Goal: Task Accomplishment & Management: Complete application form

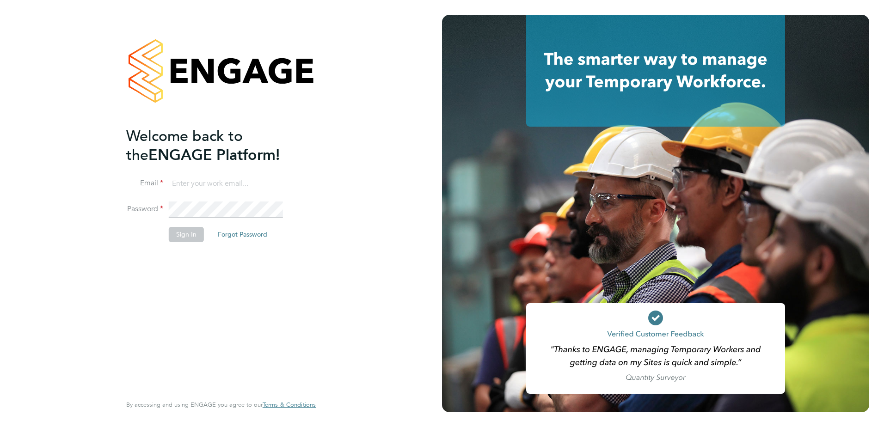
type input "[EMAIL_ADDRESS][DOMAIN_NAME]"
click at [187, 234] on button "Sign In" at bounding box center [186, 234] width 35 height 15
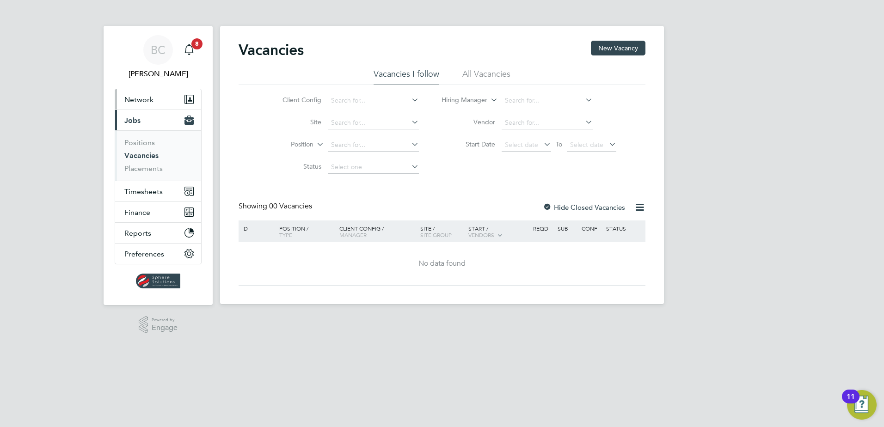
click at [145, 99] on span "Network" at bounding box center [138, 99] width 29 height 9
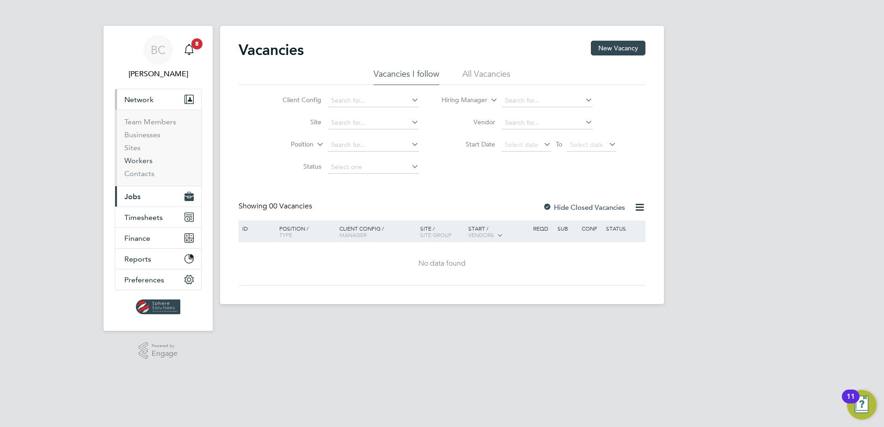
click at [136, 159] on link "Workers" at bounding box center [138, 160] width 28 height 9
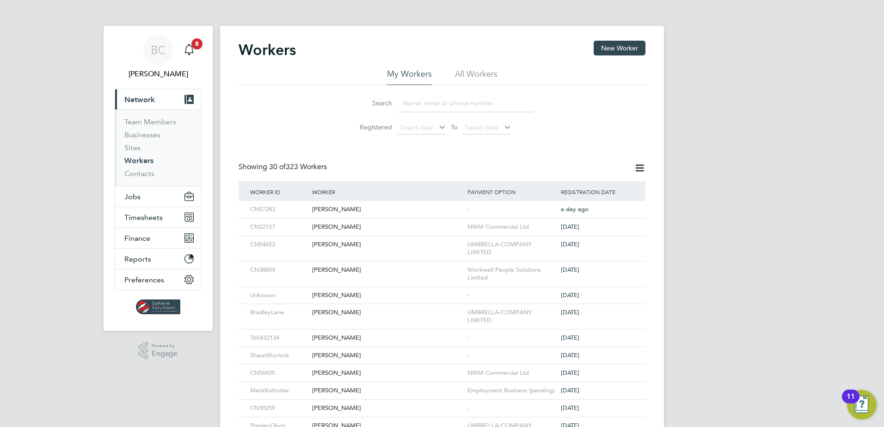
click at [436, 105] on input at bounding box center [466, 103] width 135 height 18
click at [426, 101] on input at bounding box center [466, 103] width 135 height 18
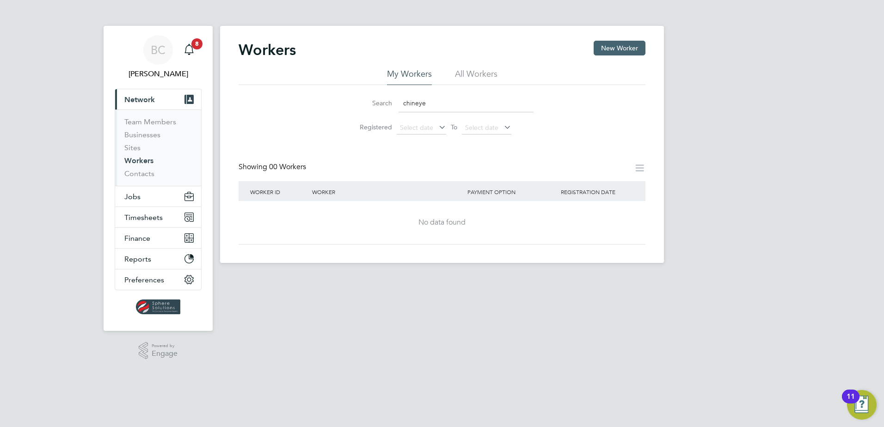
type input "chineye"
click at [609, 53] on button "New Worker" at bounding box center [620, 48] width 52 height 15
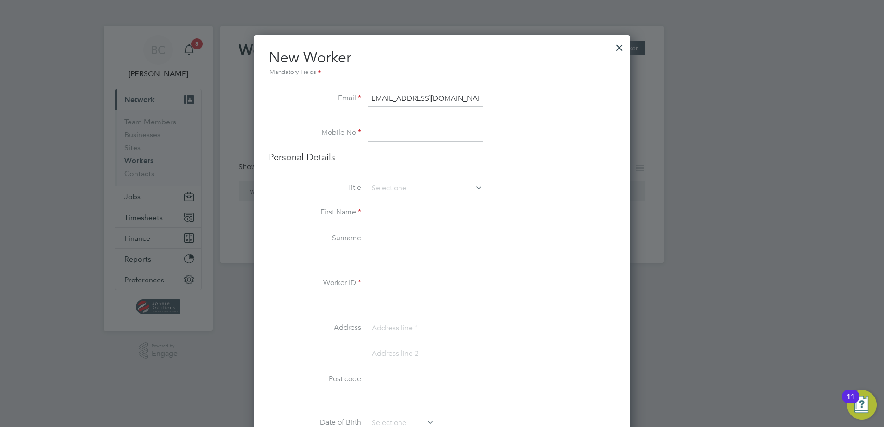
scroll to position [0, 9]
type input "christianchinyerenwosu@gmail.com"
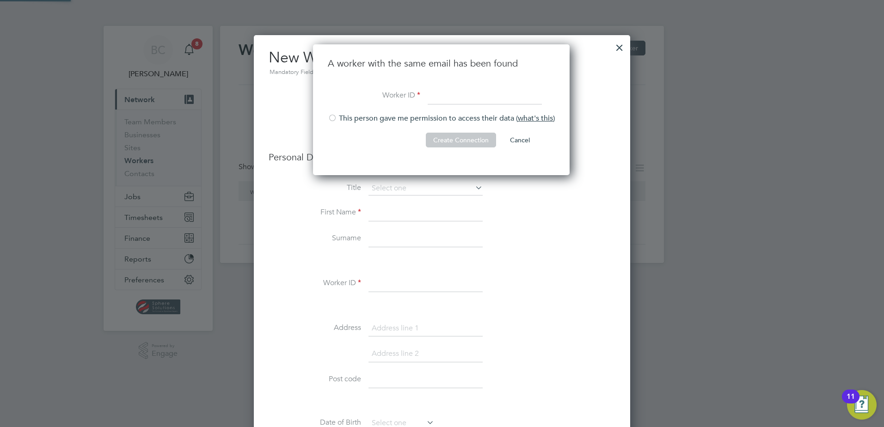
scroll to position [131, 258]
click at [464, 96] on input at bounding box center [485, 96] width 114 height 17
type input "123456789"
click at [333, 119] on div at bounding box center [332, 118] width 9 height 9
click at [449, 140] on button "Create Connection" at bounding box center [461, 140] width 70 height 15
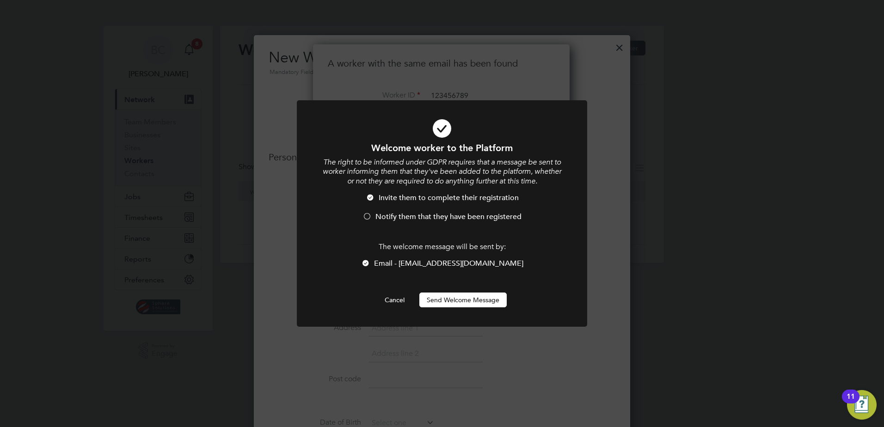
click at [466, 302] on button "Send Welcome Message" at bounding box center [462, 300] width 87 height 15
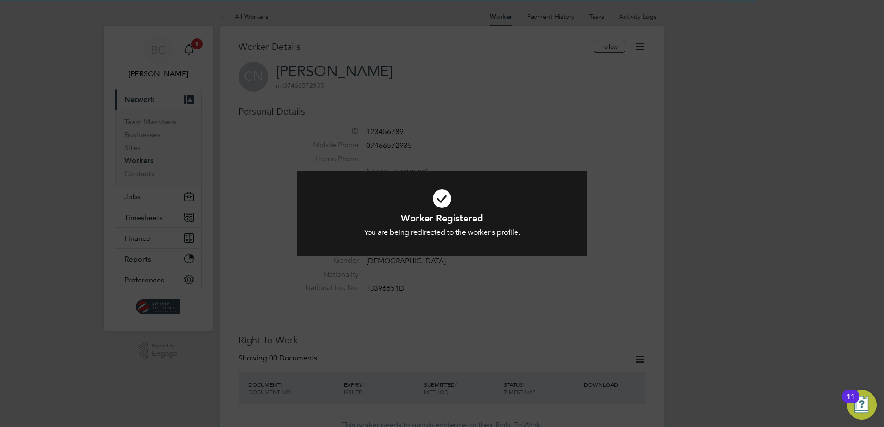
click at [481, 271] on div "Worker Registered You are being redirected to the worker's profile. Cancel Okay" at bounding box center [442, 213] width 884 height 427
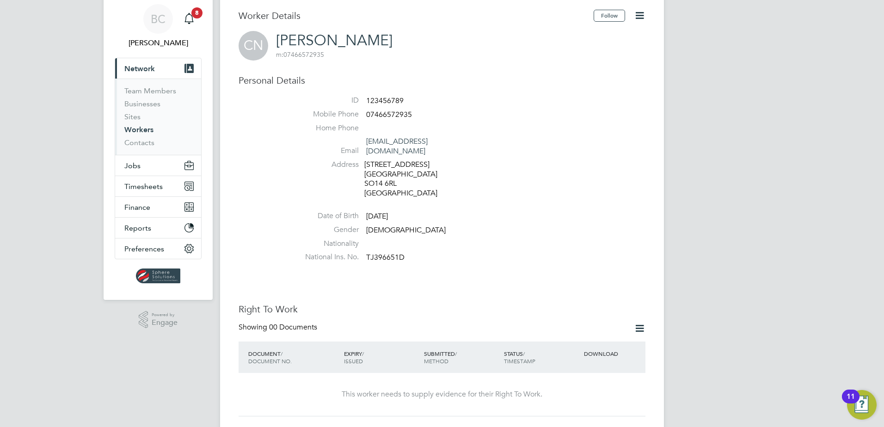
scroll to position [46, 0]
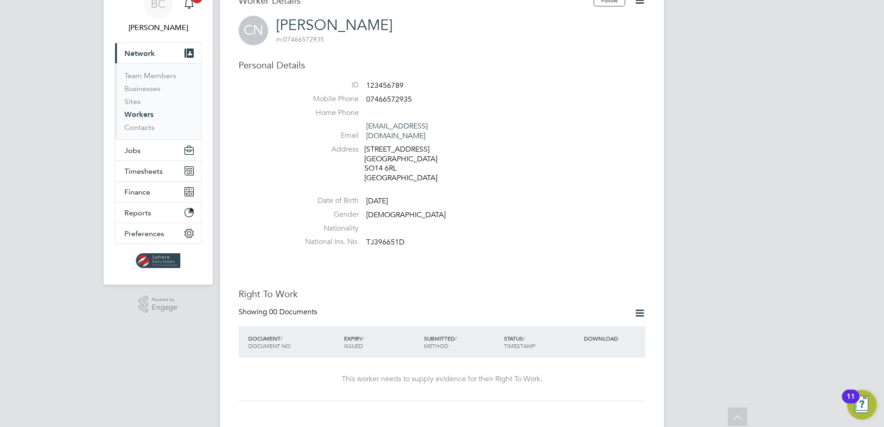
drag, startPoint x: 388, startPoint y: 24, endPoint x: 285, endPoint y: 27, distance: 103.6
click at [285, 27] on div "CN Chinyere Nwosu m: 07466572935" at bounding box center [442, 31] width 407 height 30
drag, startPoint x: 285, startPoint y: 27, endPoint x: 377, endPoint y: 57, distance: 97.0
drag, startPoint x: 384, startPoint y: 27, endPoint x: 281, endPoint y: 20, distance: 103.9
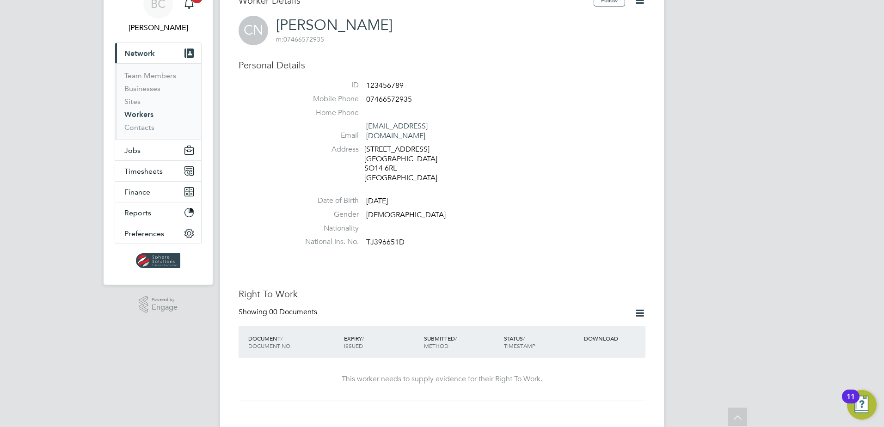
click at [281, 20] on h2 "Chinyere Nwosu m: 07466572935" at bounding box center [334, 30] width 117 height 28
copy link "Chinyere Nwosu"
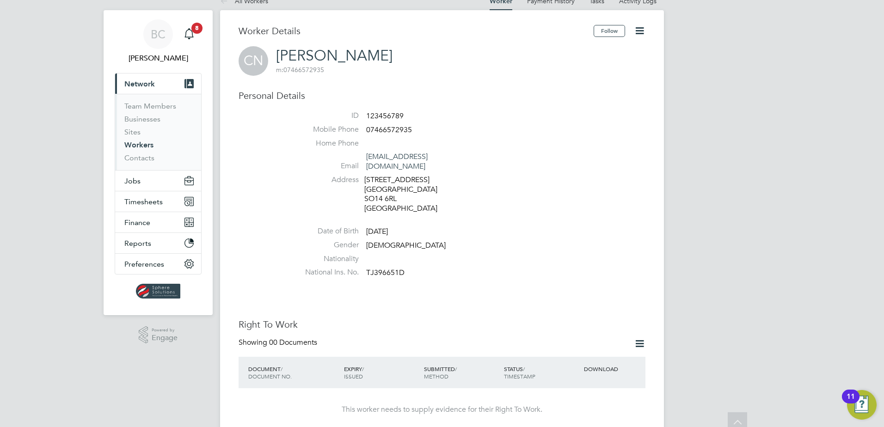
scroll to position [0, 0]
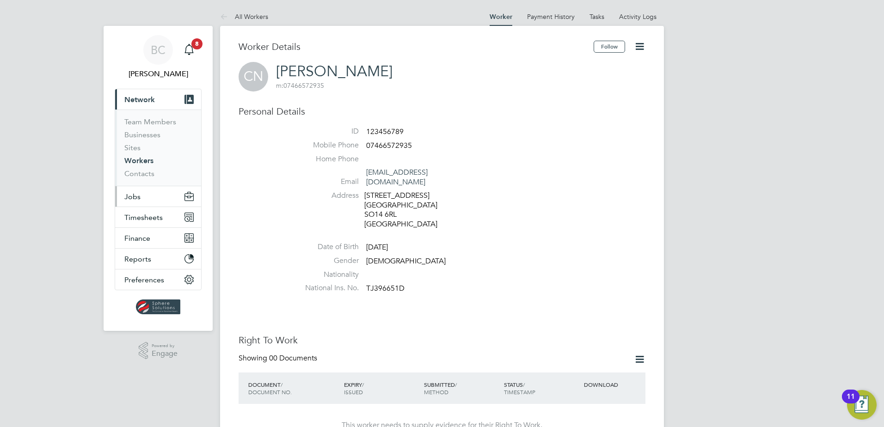
click at [137, 197] on span "Jobs" at bounding box center [132, 196] width 16 height 9
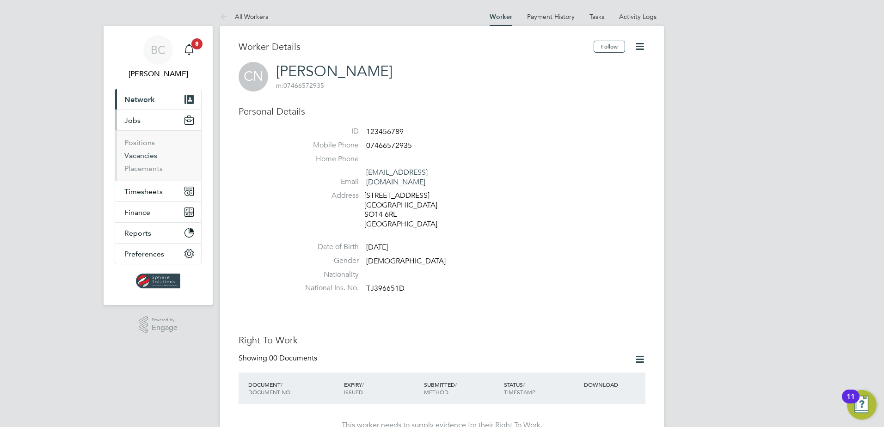
click at [146, 154] on link "Vacancies" at bounding box center [140, 155] width 33 height 9
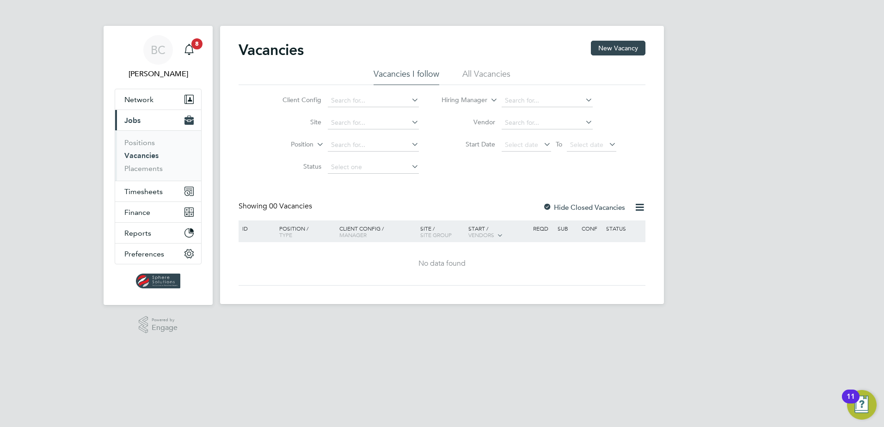
click at [480, 77] on li "All Vacancies" at bounding box center [486, 76] width 48 height 17
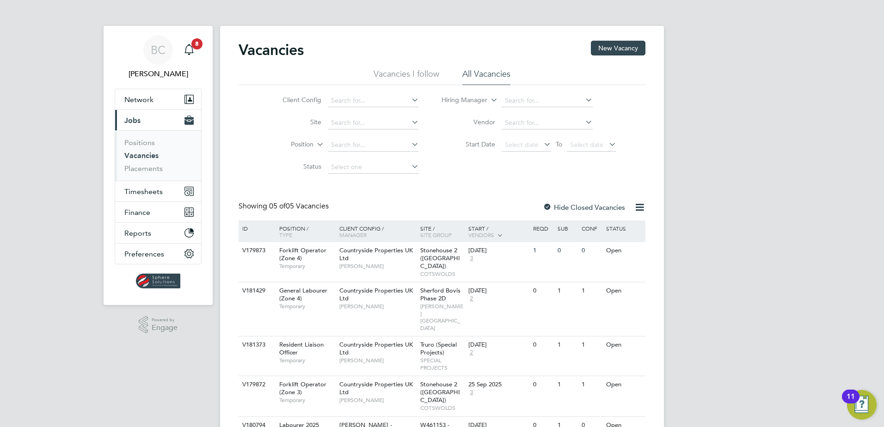
click at [549, 208] on div at bounding box center [547, 207] width 9 height 9
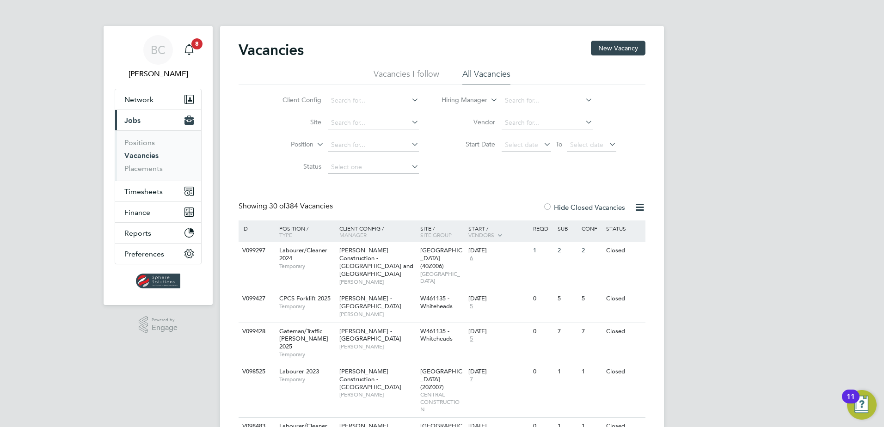
click at [146, 154] on link "Vacancies" at bounding box center [141, 155] width 34 height 9
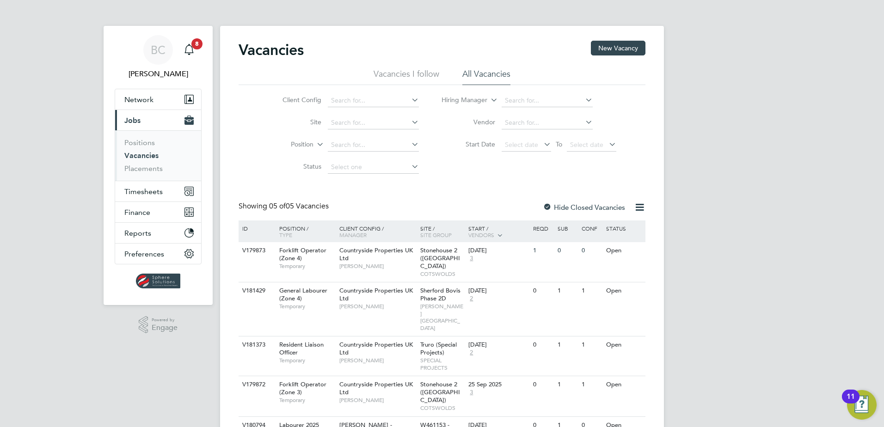
click at [413, 72] on li "Vacancies I follow" at bounding box center [407, 76] width 66 height 17
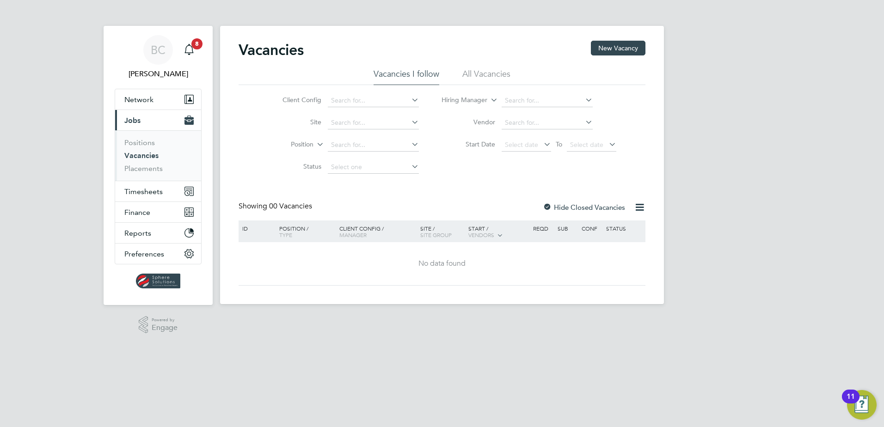
click at [134, 118] on span "Jobs" at bounding box center [132, 120] width 16 height 9
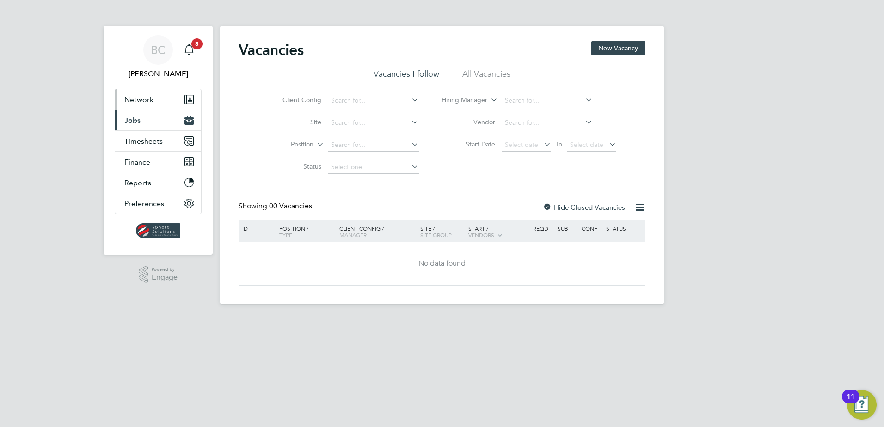
click at [139, 101] on span "Network" at bounding box center [138, 99] width 29 height 9
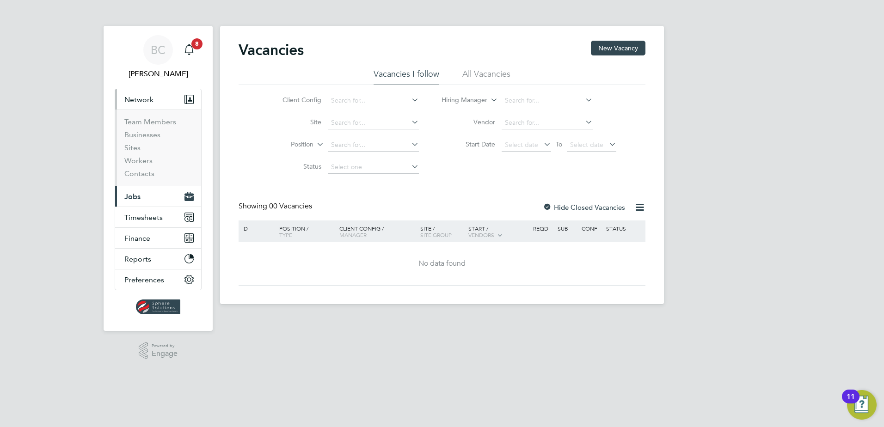
click at [148, 197] on button "Current page: Jobs" at bounding box center [158, 196] width 86 height 20
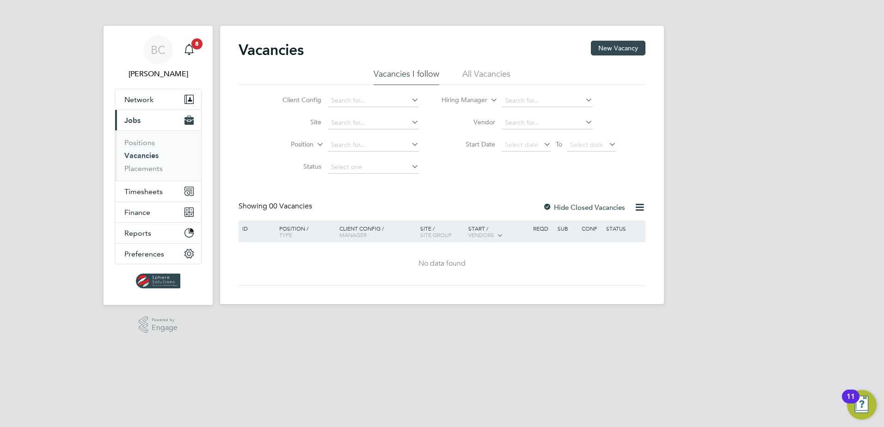
click at [140, 159] on link "Vacancies" at bounding box center [141, 155] width 34 height 9
click at [617, 55] on button "New Vacancy" at bounding box center [618, 48] width 55 height 15
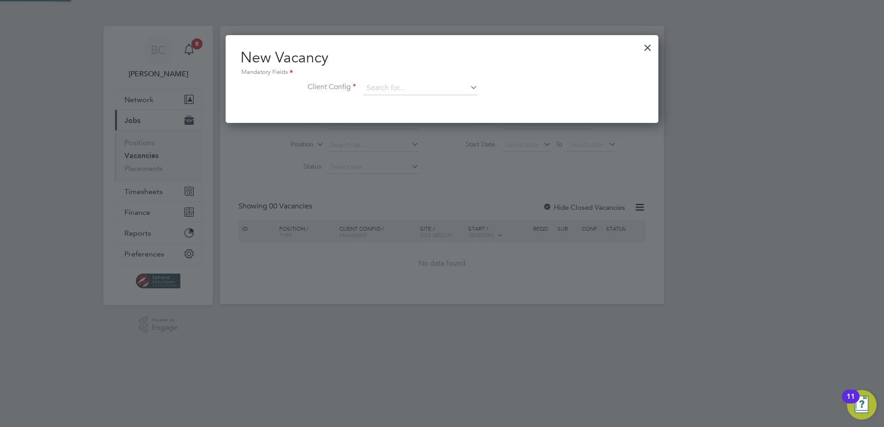
scroll to position [88, 433]
click at [403, 82] on input at bounding box center [421, 88] width 114 height 14
paste input "V181517"
type input "V"
click at [469, 87] on icon at bounding box center [469, 87] width 0 height 13
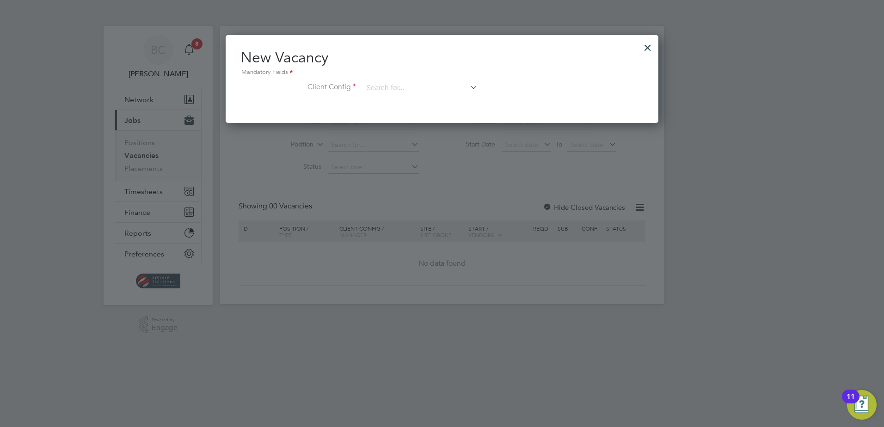
click at [652, 47] on div at bounding box center [648, 45] width 17 height 17
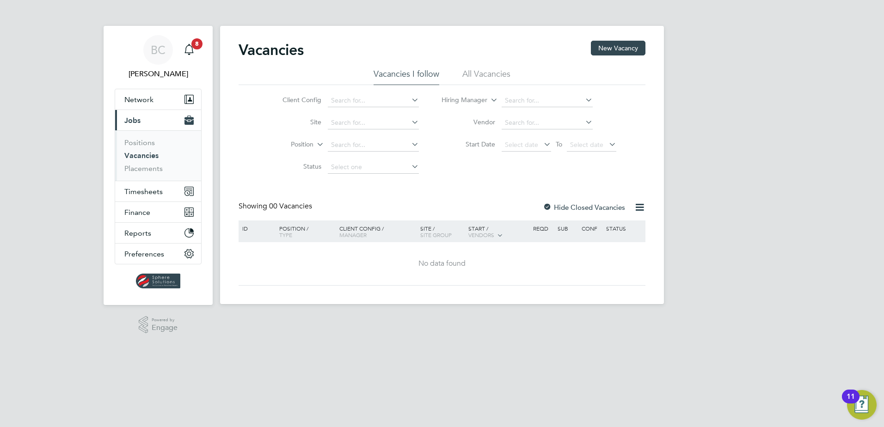
click at [140, 158] on link "Vacancies" at bounding box center [141, 155] width 34 height 9
click at [493, 76] on li "All Vacancies" at bounding box center [486, 76] width 48 height 17
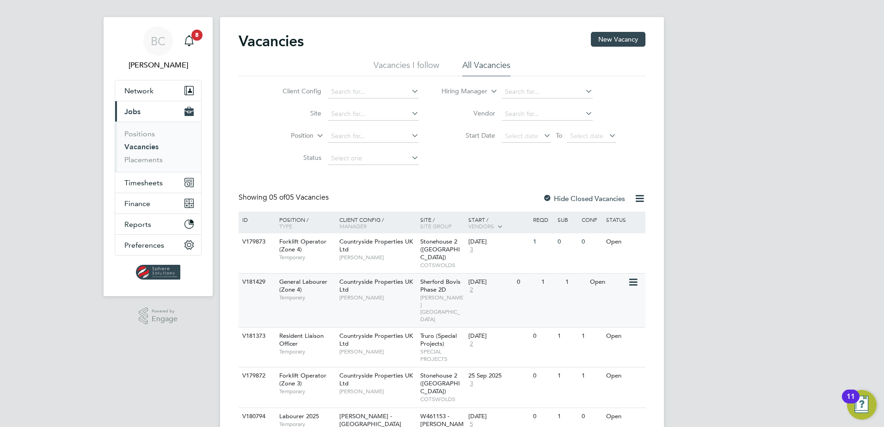
scroll to position [0, 0]
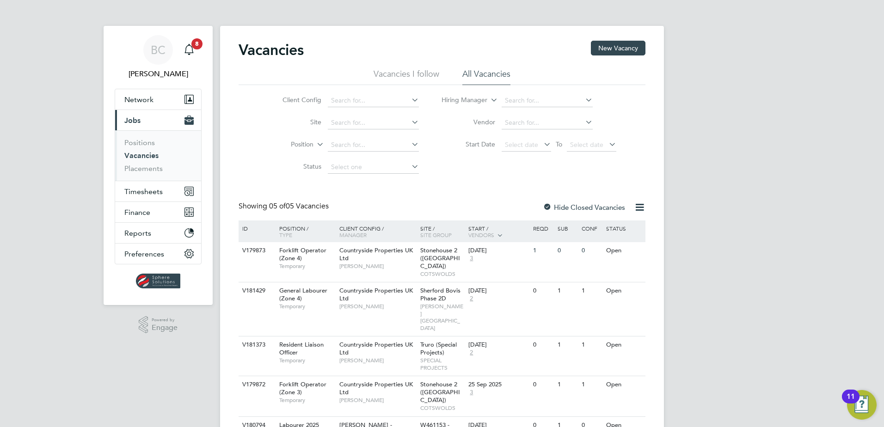
click at [547, 209] on div at bounding box center [547, 207] width 9 height 9
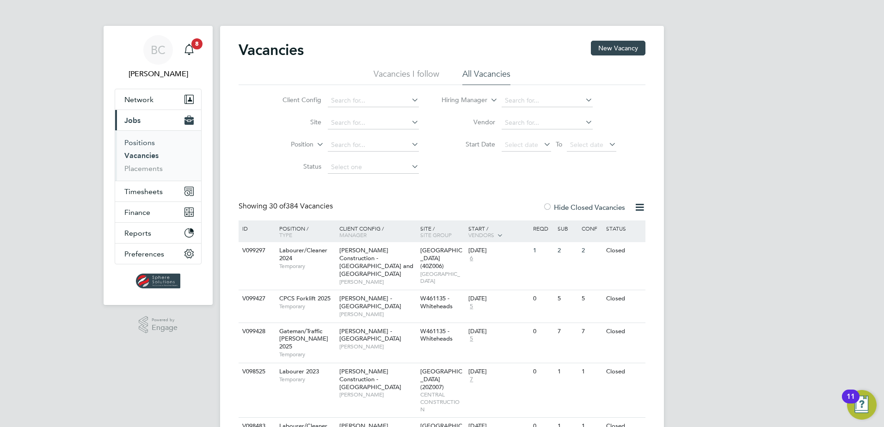
click at [140, 140] on link "Positions" at bounding box center [139, 142] width 31 height 9
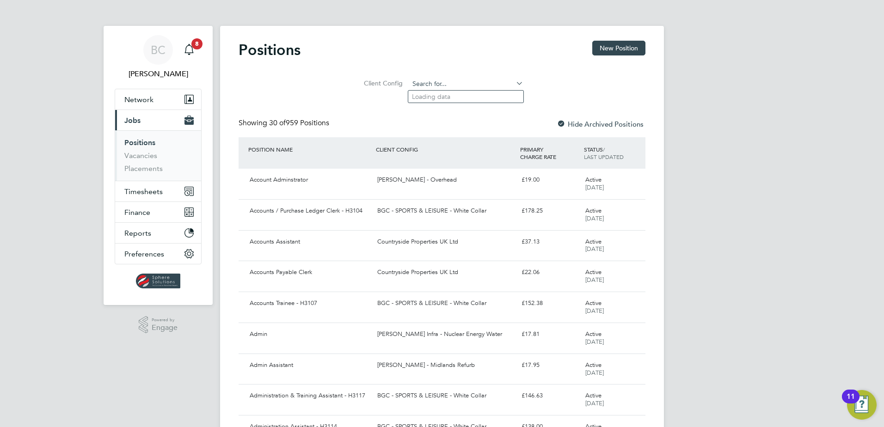
click at [432, 83] on input at bounding box center [466, 84] width 114 height 13
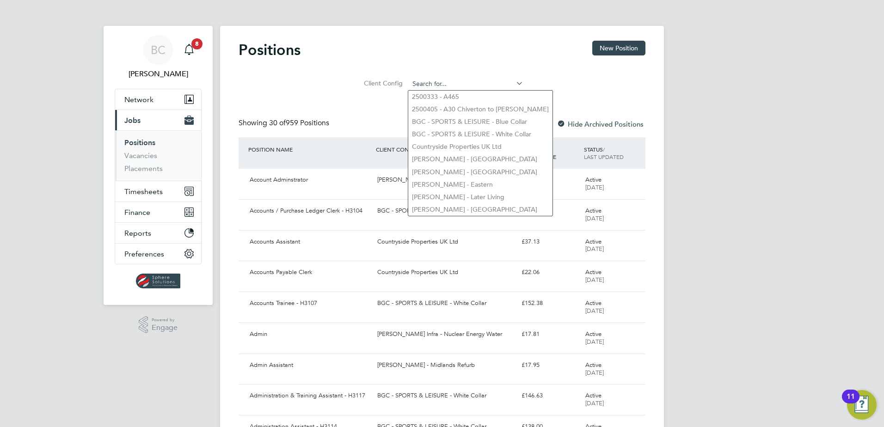
paste input "V181517"
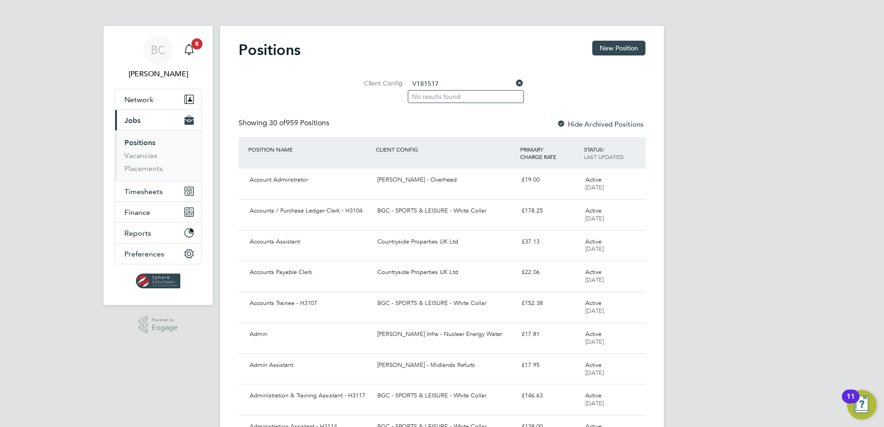
type input "V181517"
click at [136, 154] on link "Vacancies" at bounding box center [140, 155] width 33 height 9
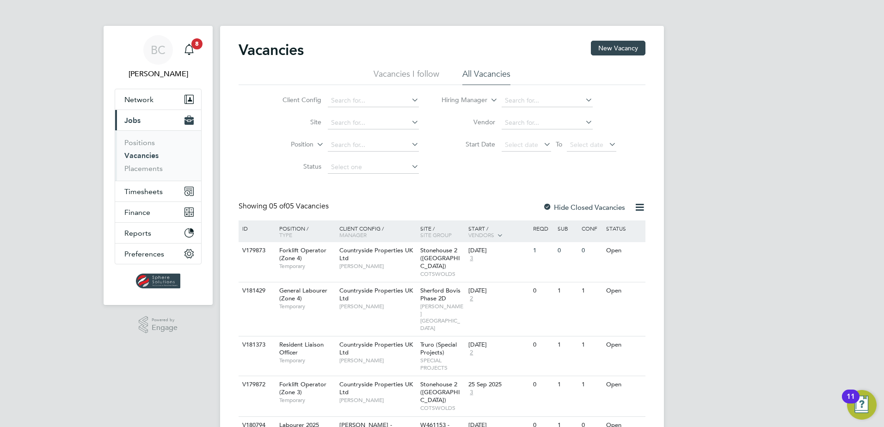
click at [584, 122] on icon at bounding box center [584, 122] width 0 height 13
click at [344, 122] on input at bounding box center [373, 123] width 91 height 13
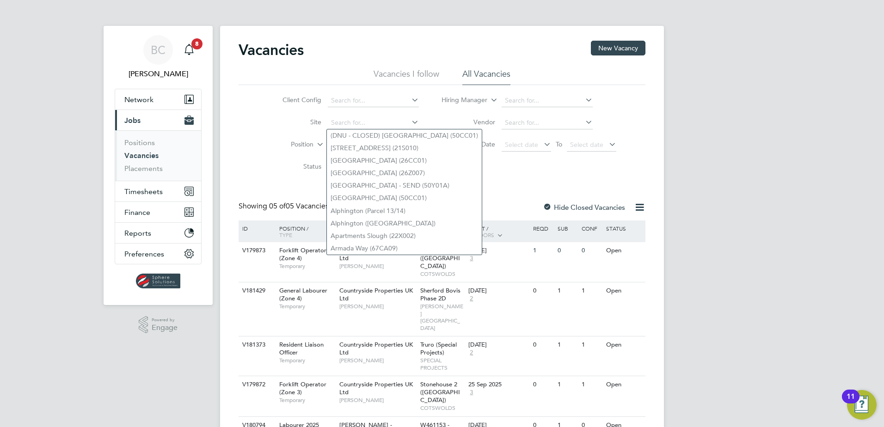
click at [290, 121] on label "Site" at bounding box center [294, 122] width 53 height 8
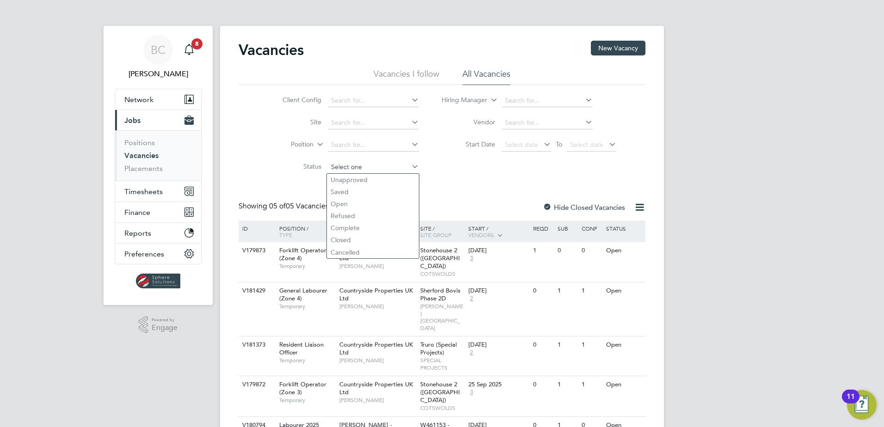
click at [350, 164] on input at bounding box center [373, 167] width 91 height 13
click at [344, 201] on li "Open" at bounding box center [373, 204] width 92 height 12
type input "Open"
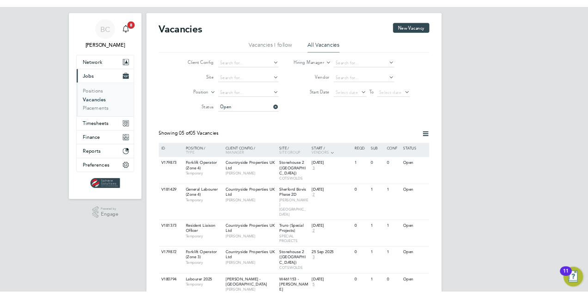
scroll to position [26, 0]
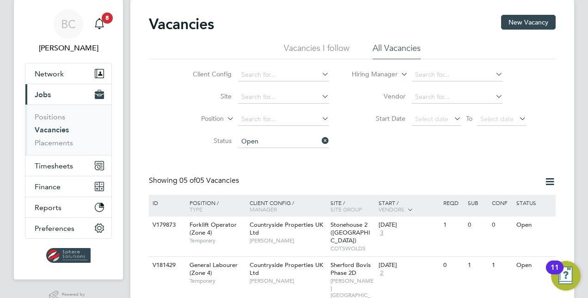
click at [56, 129] on link "Vacancies" at bounding box center [52, 129] width 34 height 9
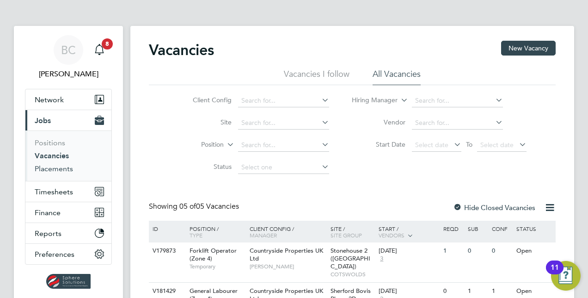
click at [58, 171] on link "Placements" at bounding box center [54, 168] width 38 height 9
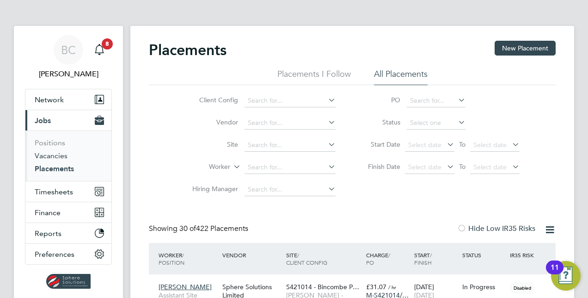
click at [54, 153] on link "Vacancies" at bounding box center [51, 155] width 33 height 9
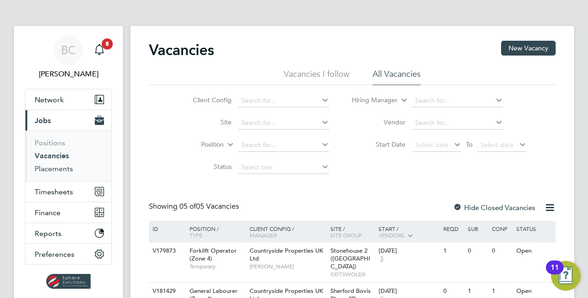
click at [49, 168] on link "Placements" at bounding box center [54, 168] width 38 height 9
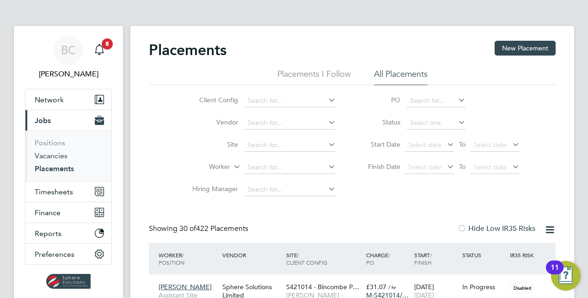
click at [52, 158] on link "Vacancies" at bounding box center [51, 155] width 33 height 9
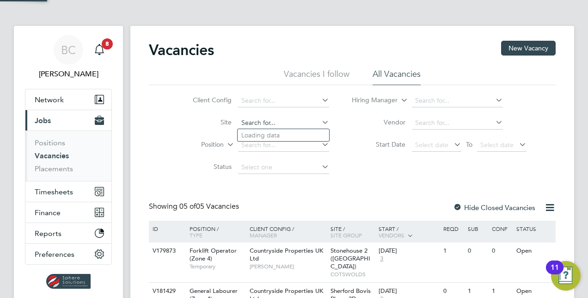
click at [268, 125] on input at bounding box center [283, 123] width 91 height 13
type input "w"
click at [422, 124] on input at bounding box center [457, 123] width 91 height 13
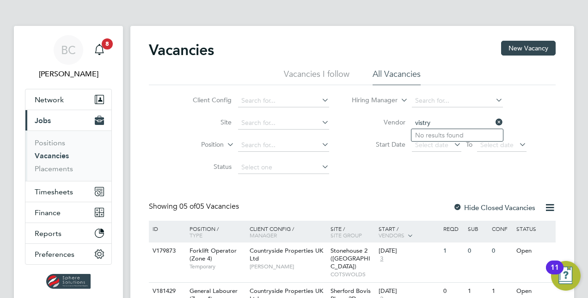
type input "vistry"
click at [327, 75] on li "Vacancies I follow" at bounding box center [317, 76] width 66 height 17
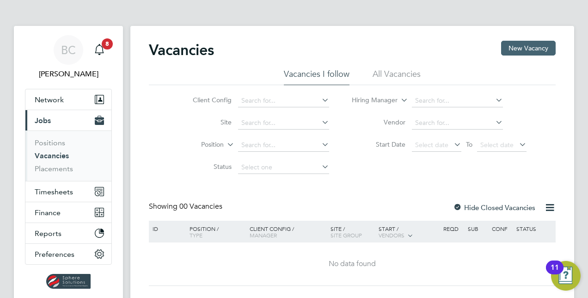
click at [533, 53] on button "New Vacancy" at bounding box center [528, 48] width 55 height 15
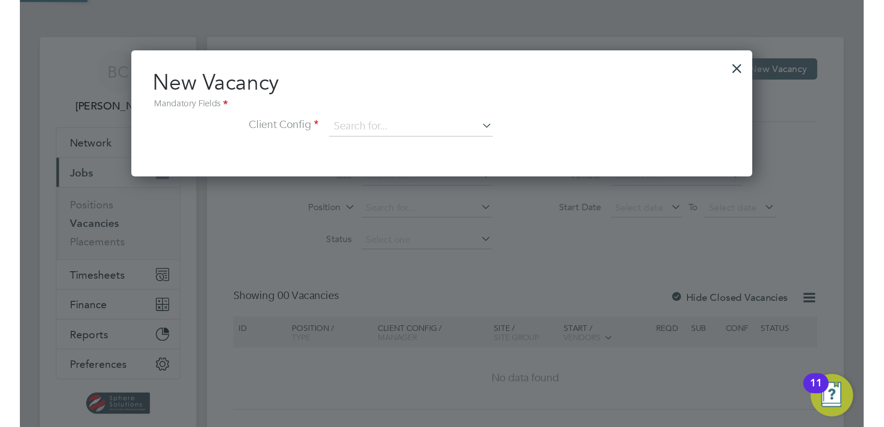
scroll to position [87, 433]
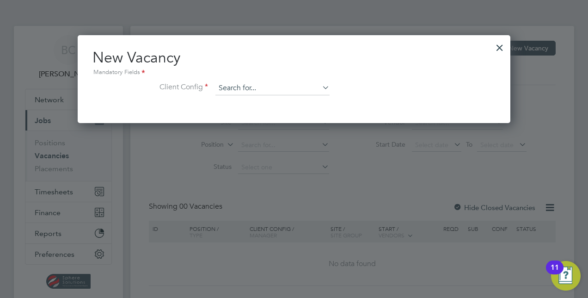
click at [271, 90] on input at bounding box center [273, 88] width 114 height 14
type input "s"
type input "v"
click at [499, 52] on div at bounding box center [500, 45] width 17 height 17
